Goal: Share content

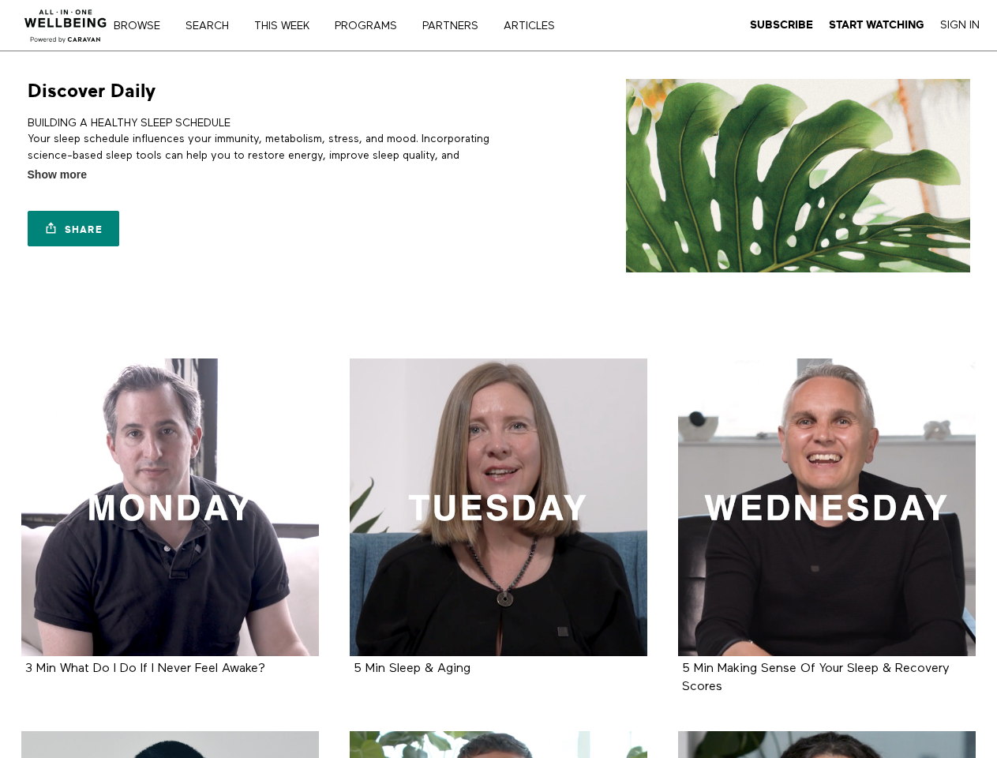
click at [215, 25] on link "Search" at bounding box center [213, 26] width 66 height 11
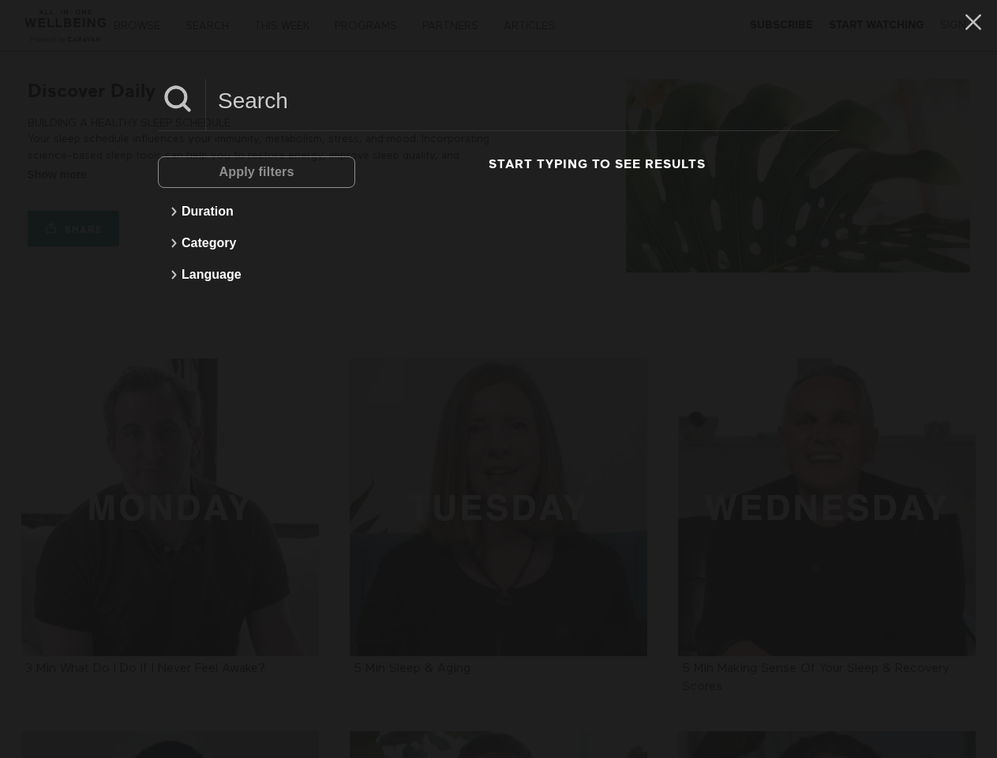
click at [73, 228] on link "Share" at bounding box center [74, 229] width 92 height 36
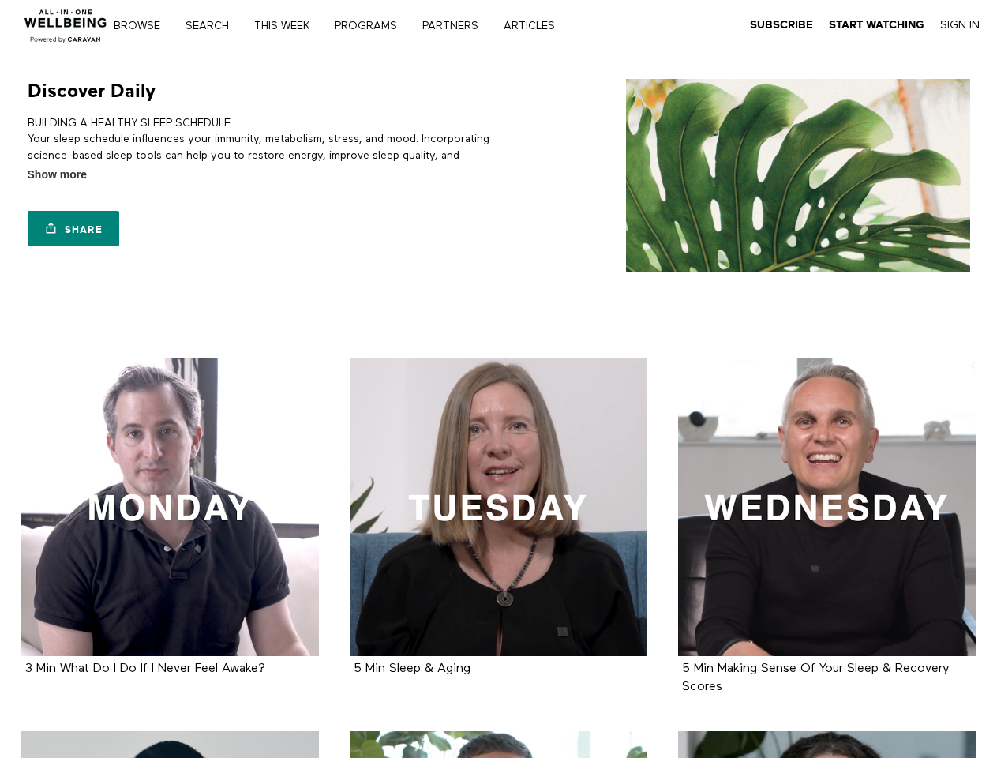
click at [215, 25] on link "Search" at bounding box center [213, 26] width 66 height 11
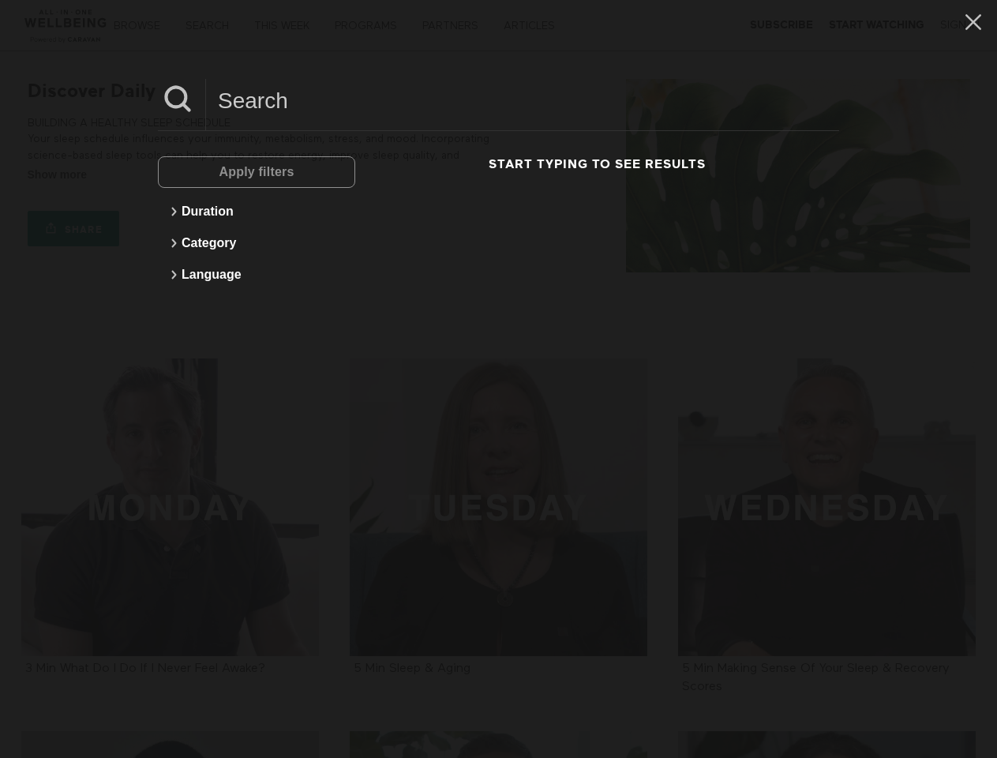
click at [73, 228] on link "Share" at bounding box center [74, 229] width 92 height 36
